Goal: Information Seeking & Learning: Find specific fact

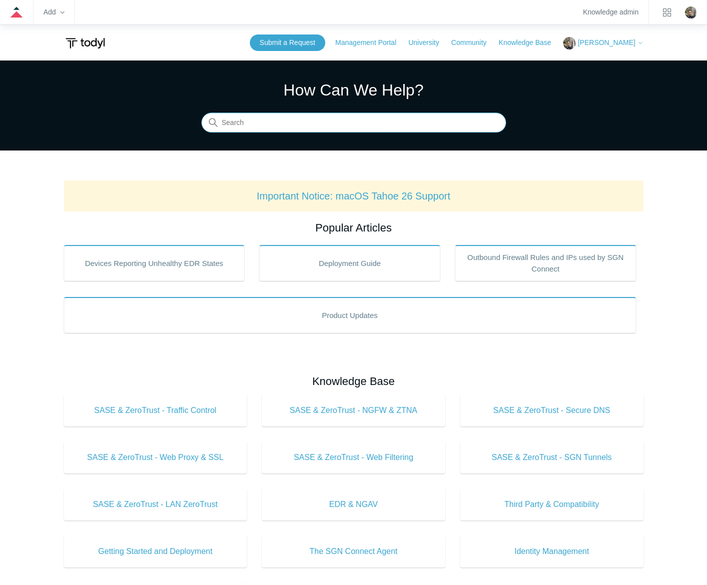
click at [247, 130] on input "Search" at bounding box center [353, 123] width 305 height 20
type input "arm"
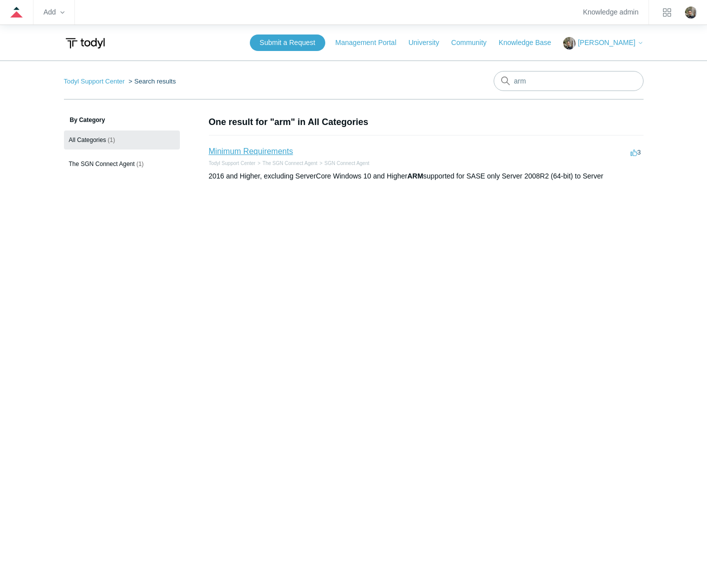
click at [250, 154] on link "Minimum Requirements" at bounding box center [251, 151] width 84 height 8
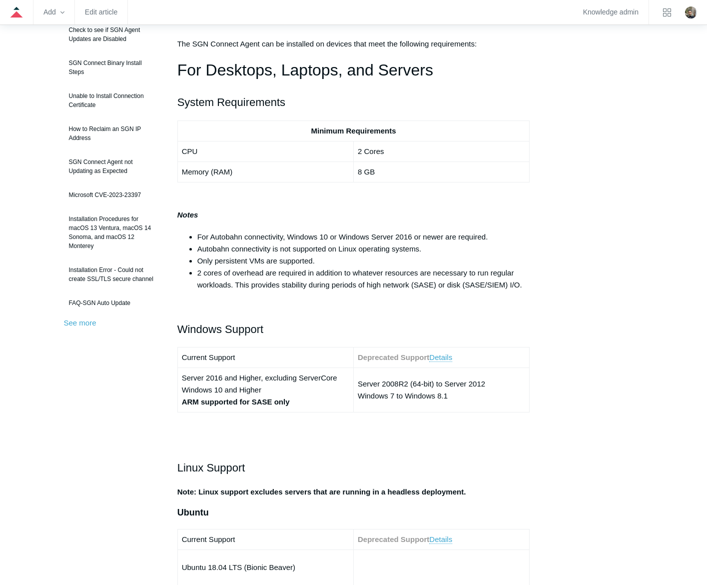
scroll to position [150, 0]
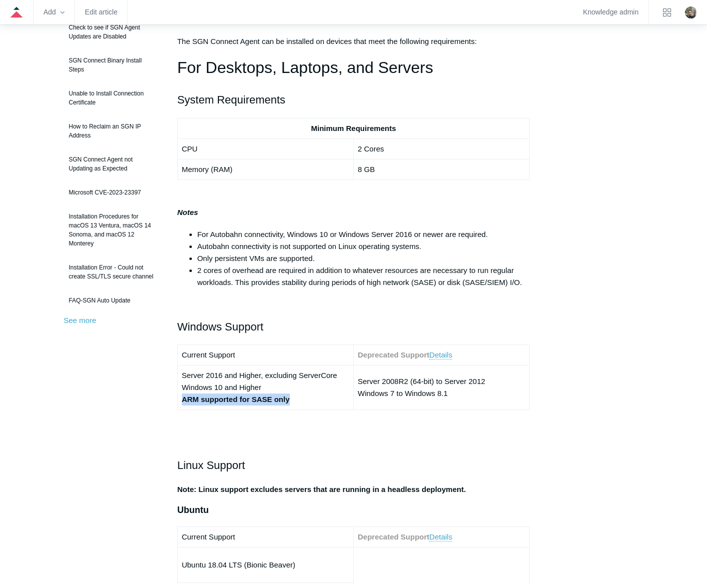
drag, startPoint x: 295, startPoint y: 400, endPoint x: 182, endPoint y: 408, distance: 113.3
click at [182, 408] on td "Server 2016 and Higher, excluding ServerCore Windows 10 and Higher ARM supporte…" at bounding box center [265, 387] width 176 height 44
drag, startPoint x: 182, startPoint y: 408, endPoint x: 227, endPoint y: 399, distance: 45.5
